Goal: Information Seeking & Learning: Learn about a topic

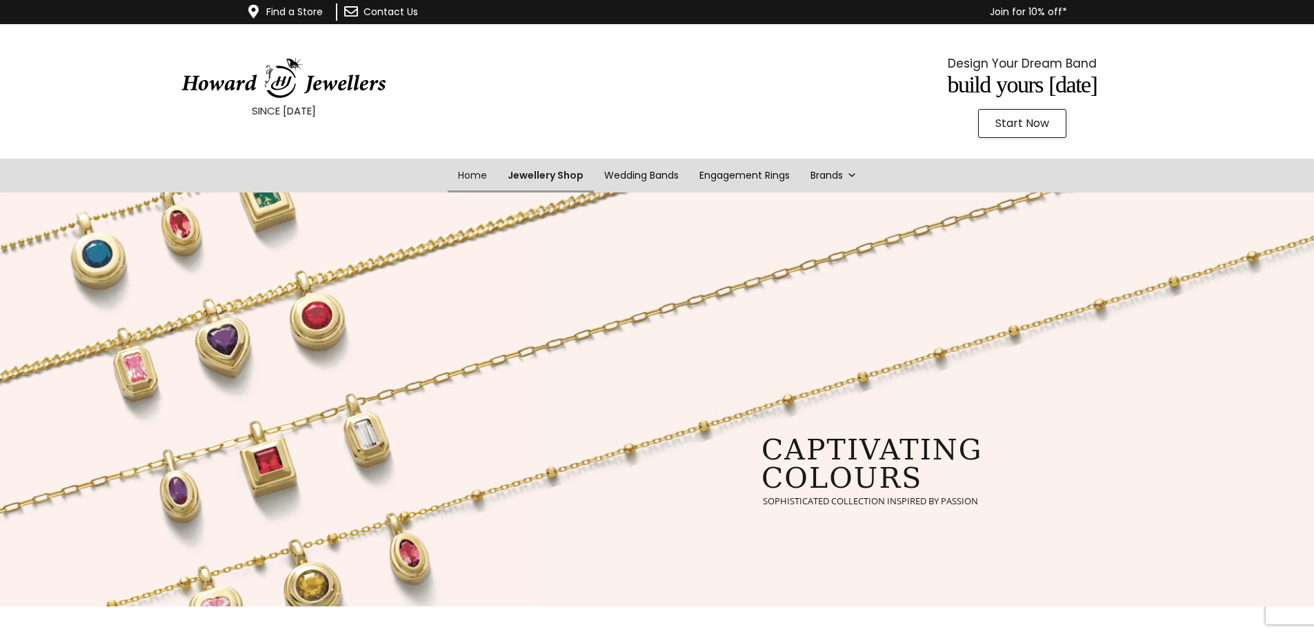
click at [535, 172] on link "Jewellery Shop" at bounding box center [545, 176] width 97 height 34
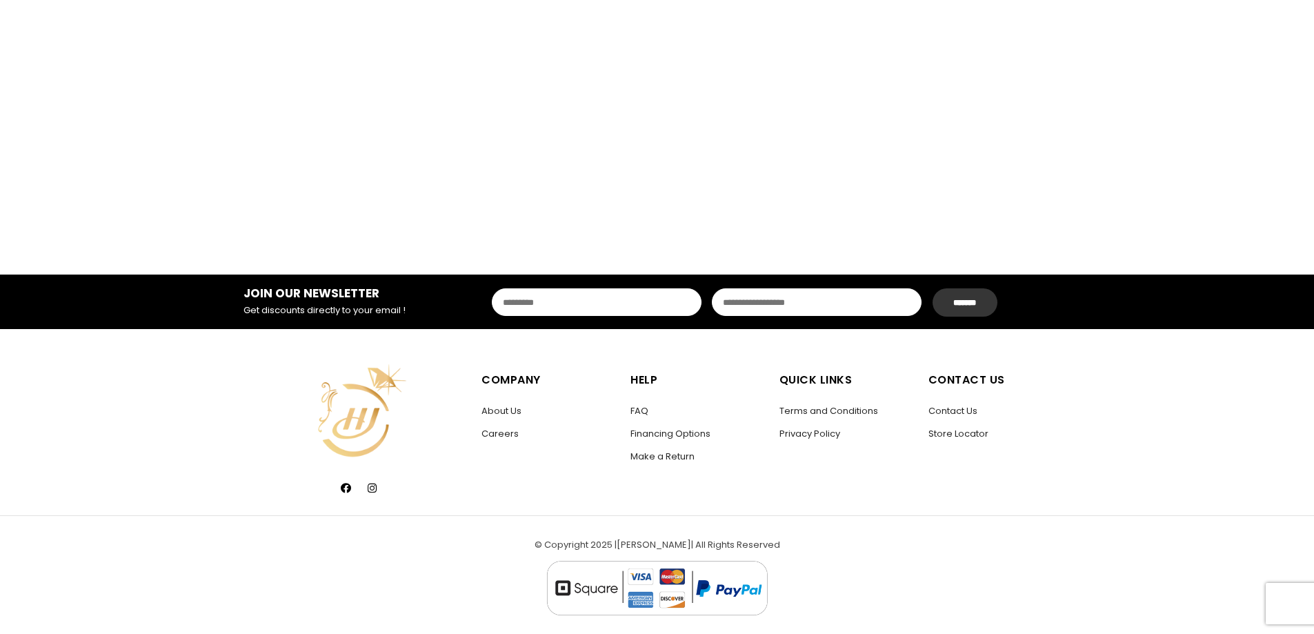
scroll to position [2473, 0]
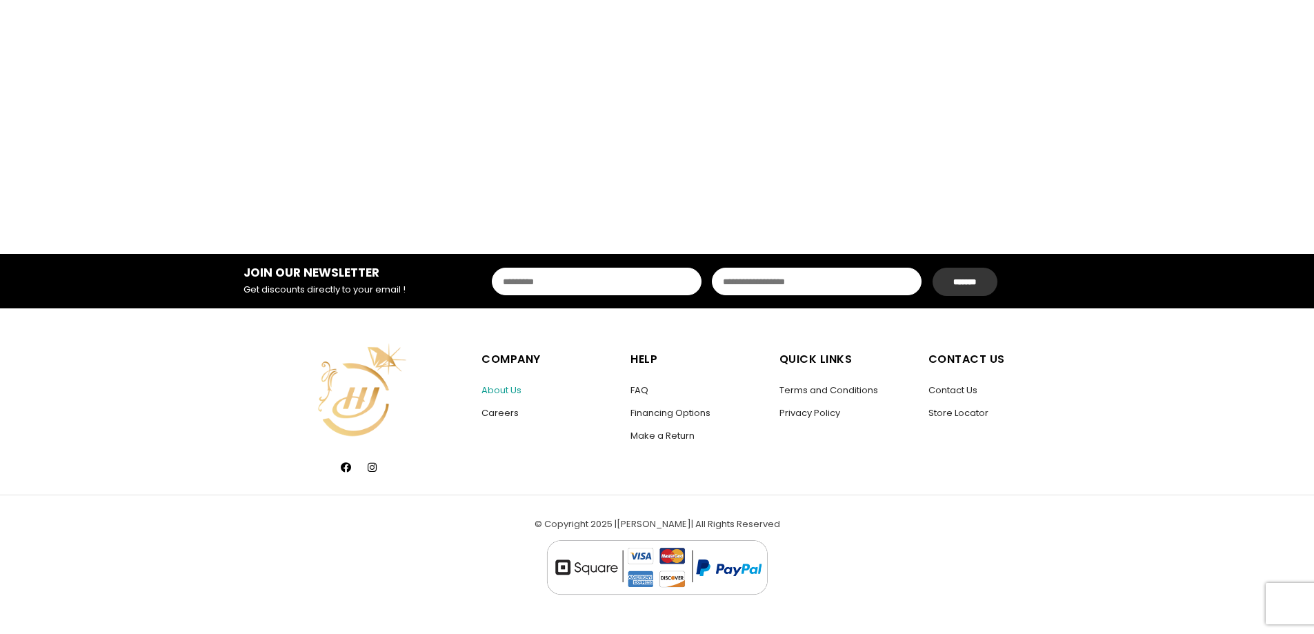
click at [504, 388] on link "About Us" at bounding box center [502, 390] width 40 height 13
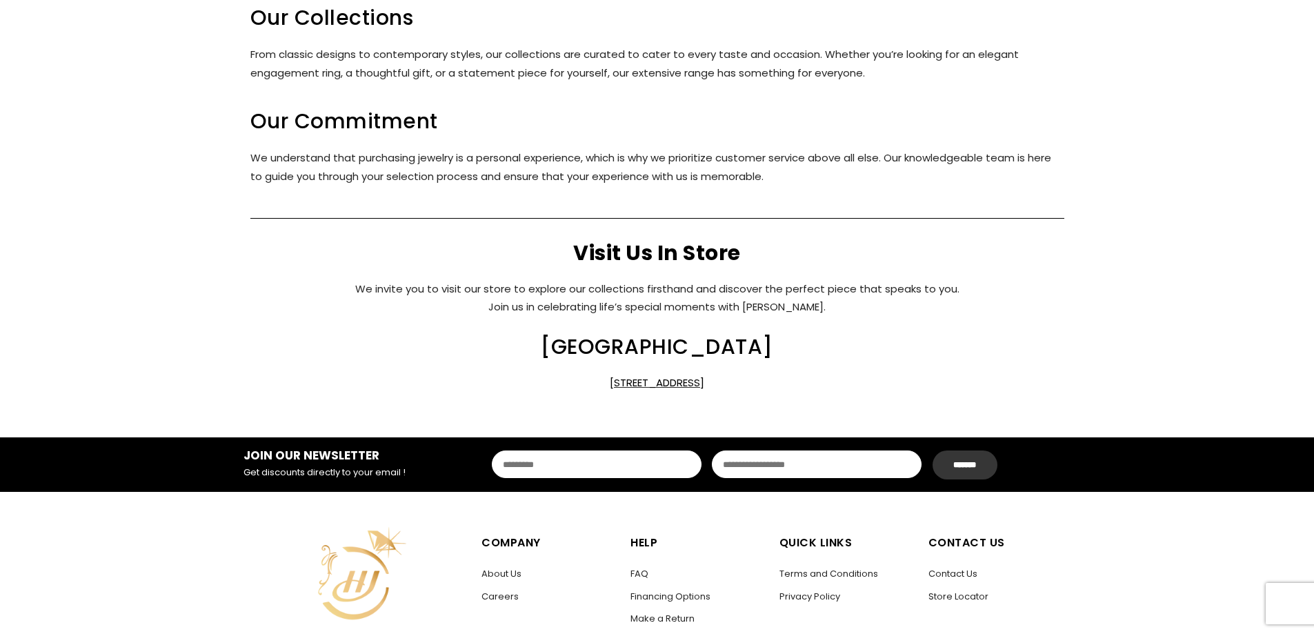
scroll to position [690, 0]
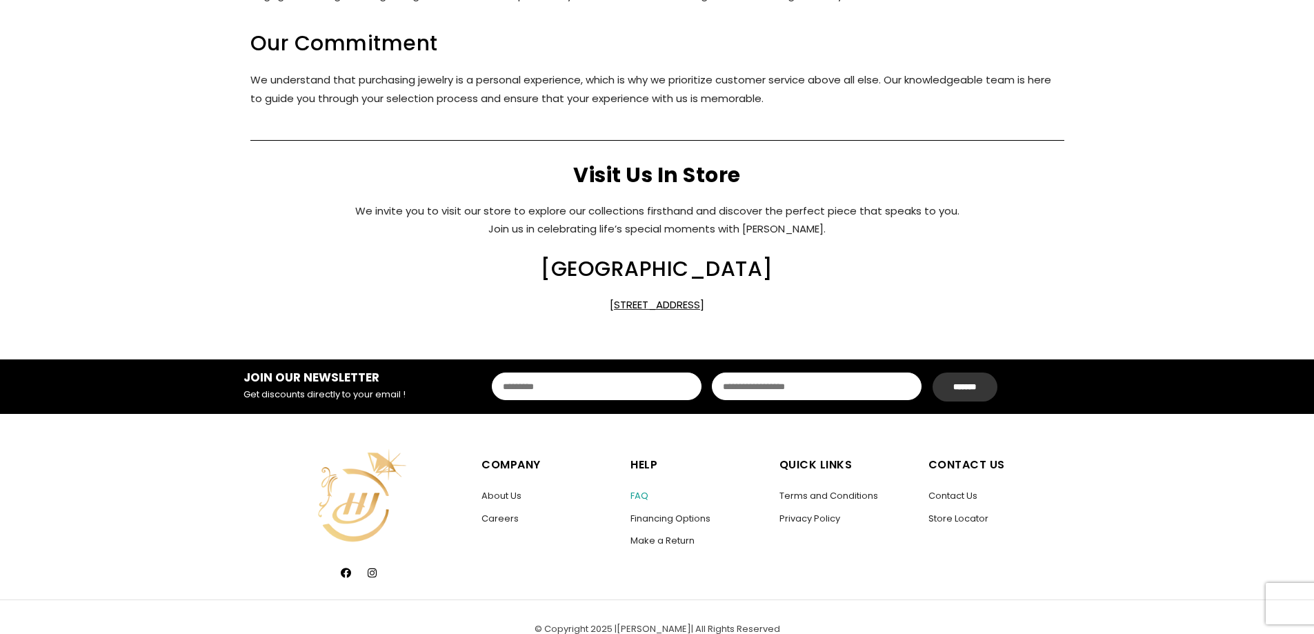
click at [641, 494] on link "FAQ" at bounding box center [640, 495] width 18 height 13
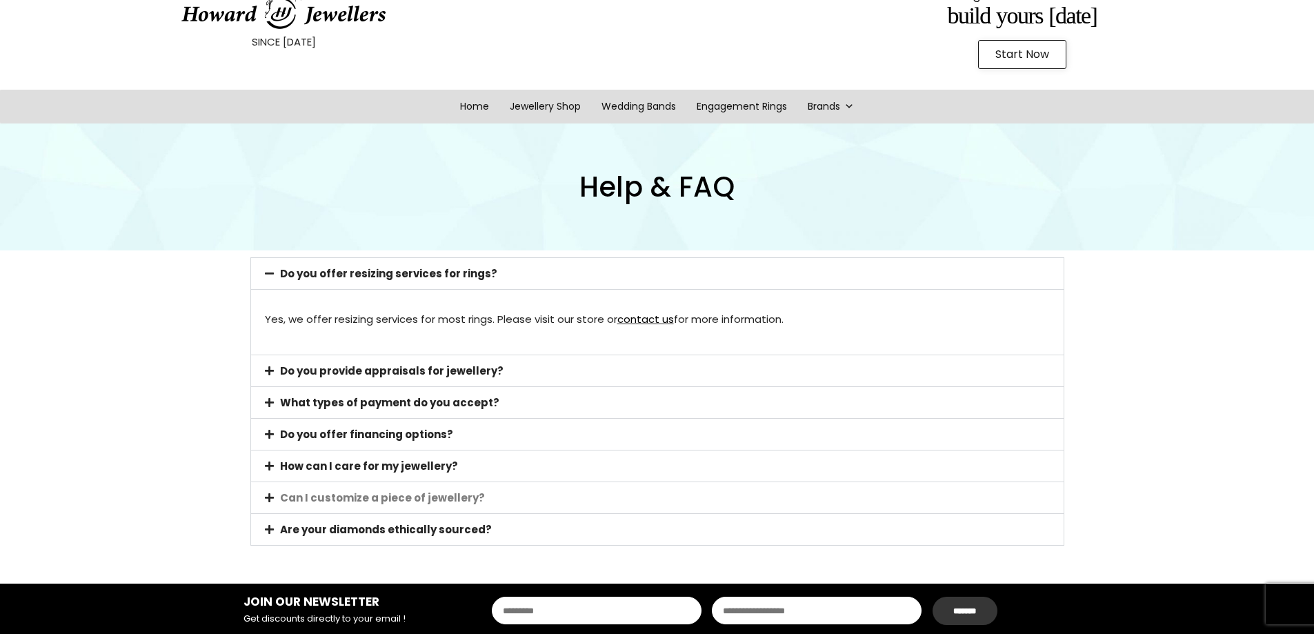
scroll to position [138, 0]
